Goal: Task Accomplishment & Management: Use online tool/utility

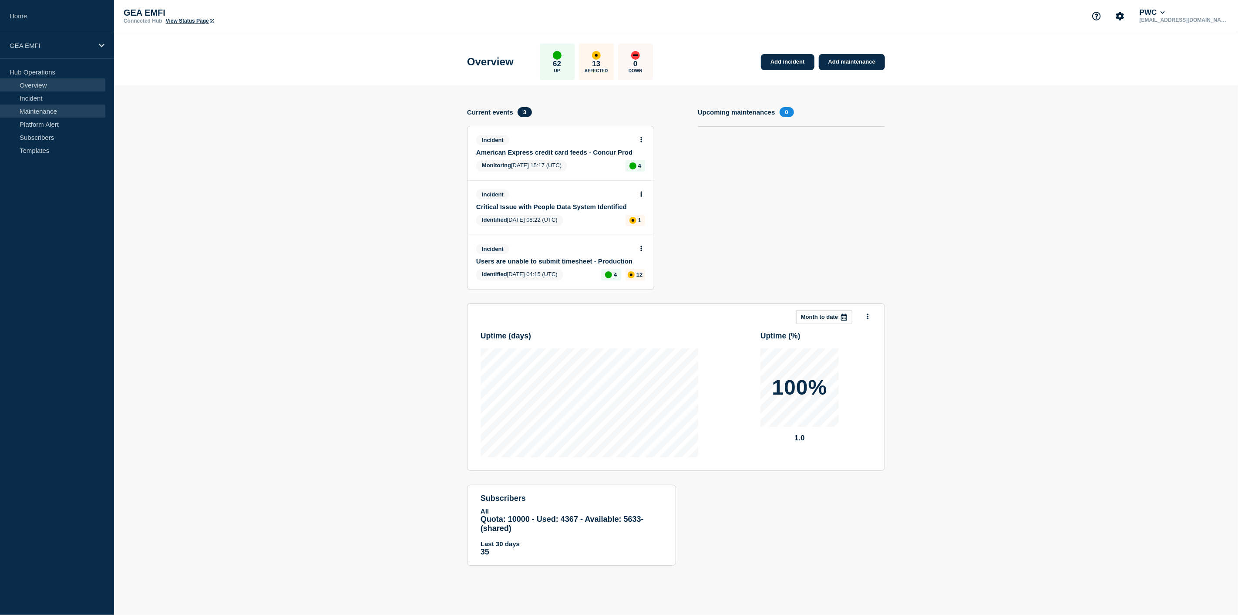
click at [34, 111] on link "Maintenance" at bounding box center [52, 110] width 105 height 13
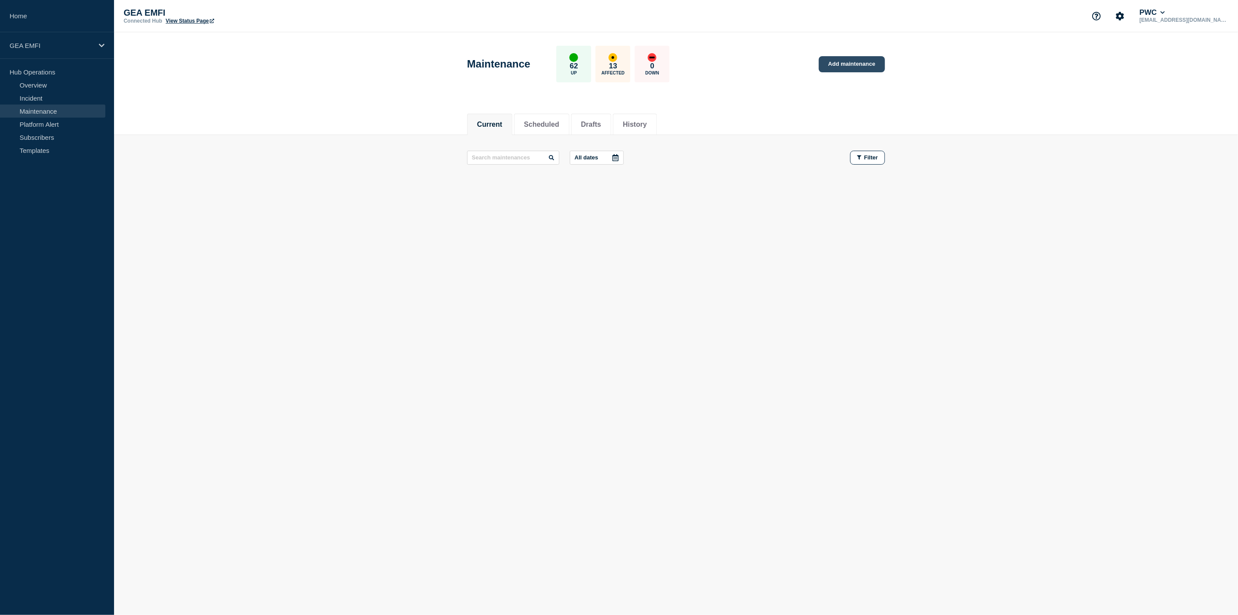
click at [838, 60] on link "Add maintenance" at bounding box center [852, 64] width 66 height 16
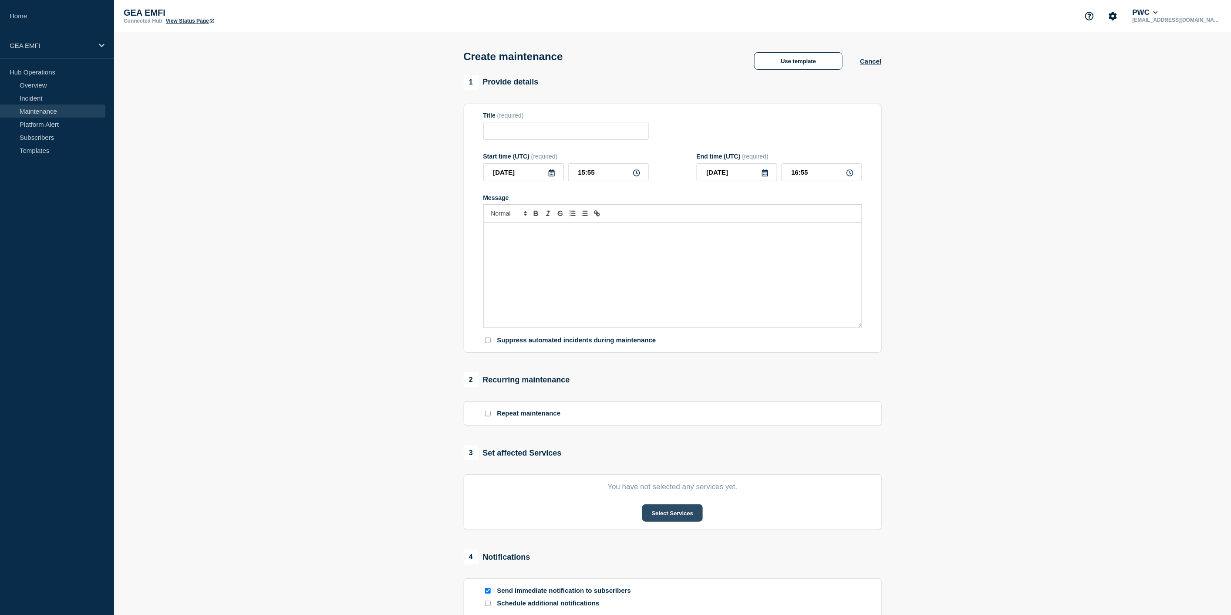
click at [677, 514] on button "Select Services" at bounding box center [672, 512] width 61 height 17
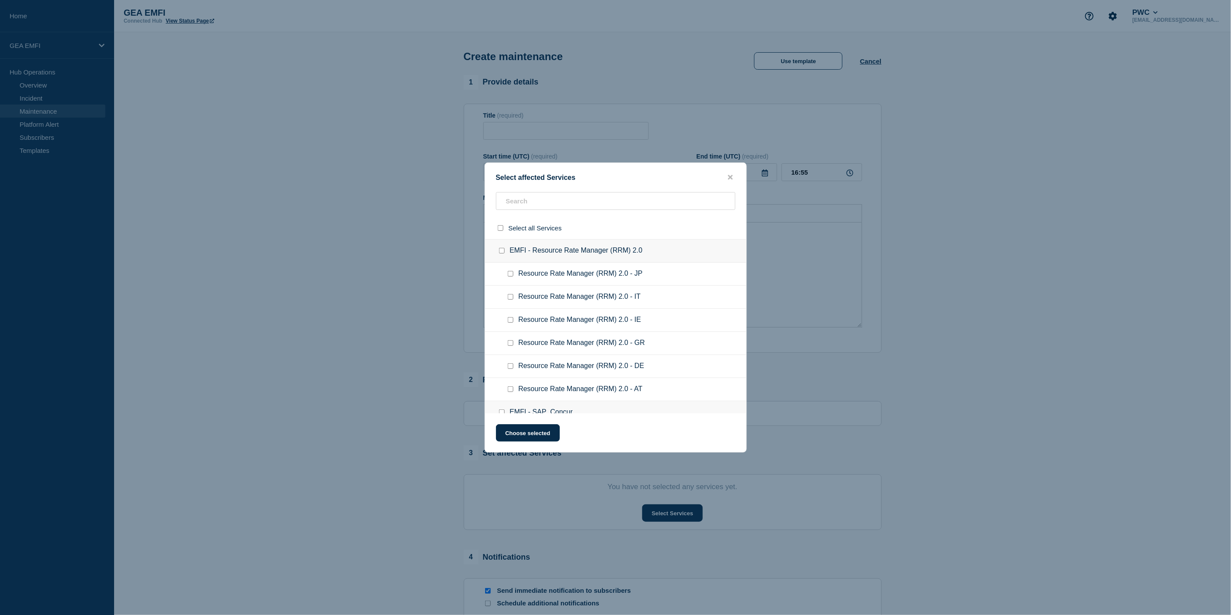
click at [1082, 289] on div at bounding box center [615, 307] width 1231 height 615
